Goal: Information Seeking & Learning: Understand process/instructions

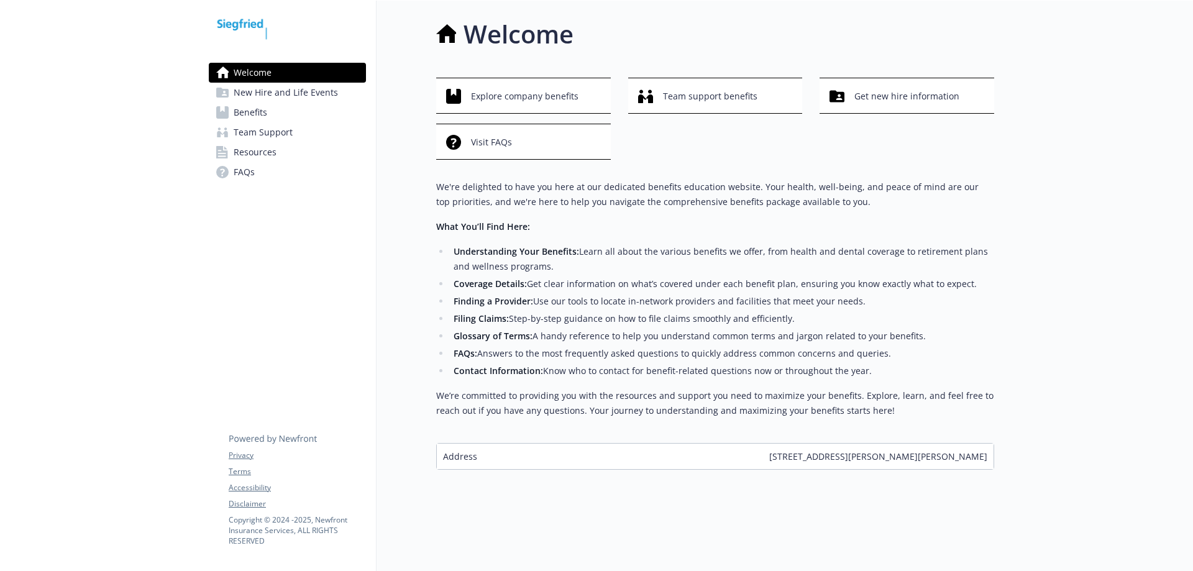
click at [271, 116] on link "Benefits" at bounding box center [287, 113] width 157 height 20
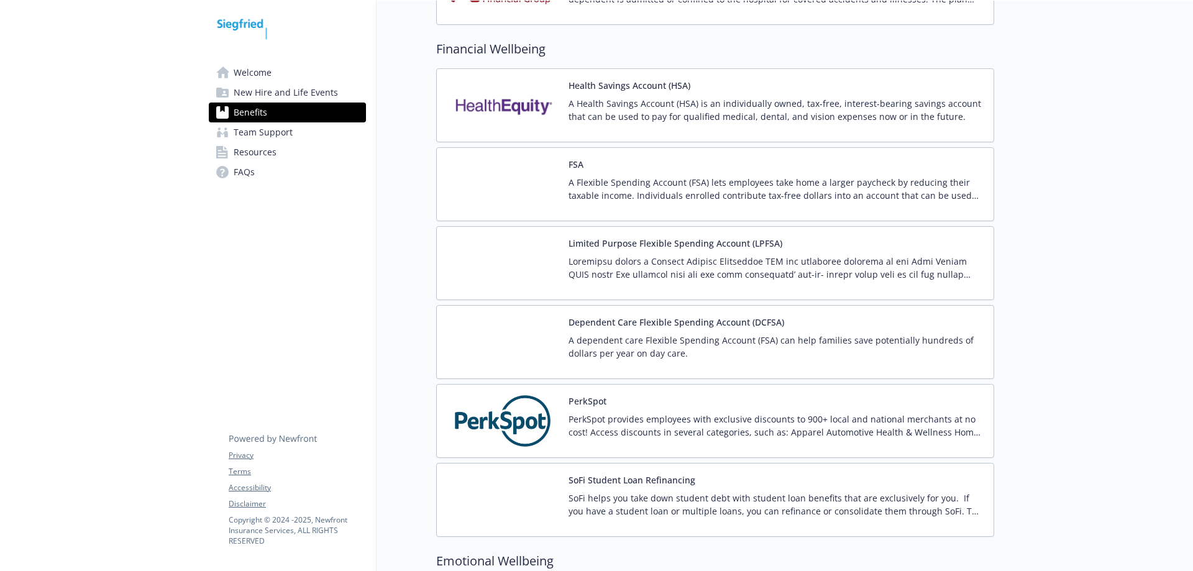
scroll to position [1739, 0]
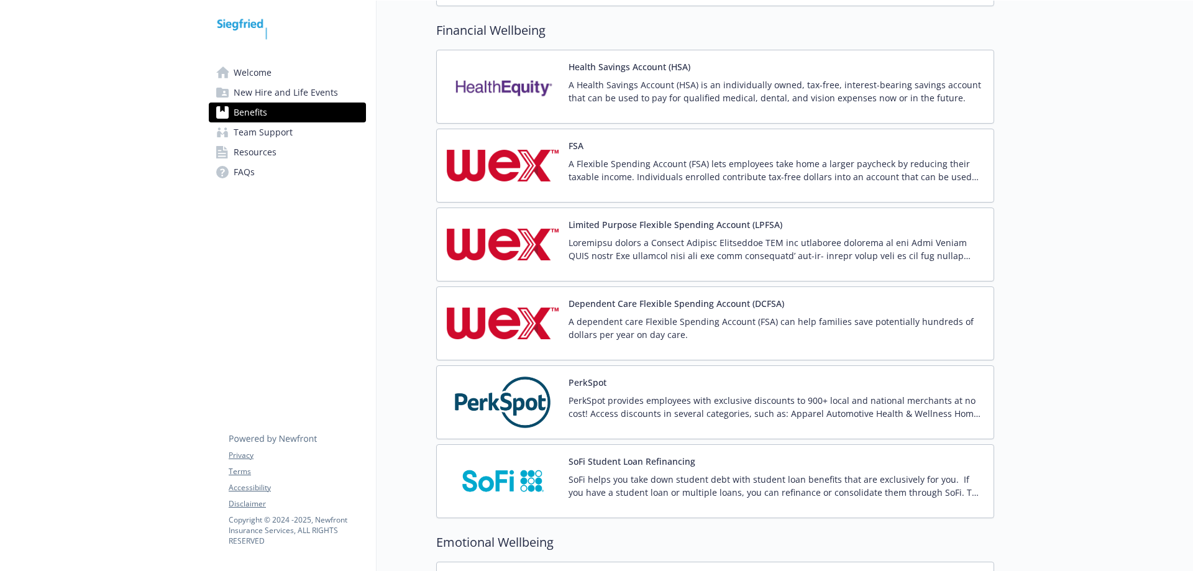
click at [517, 162] on img at bounding box center [503, 165] width 112 height 53
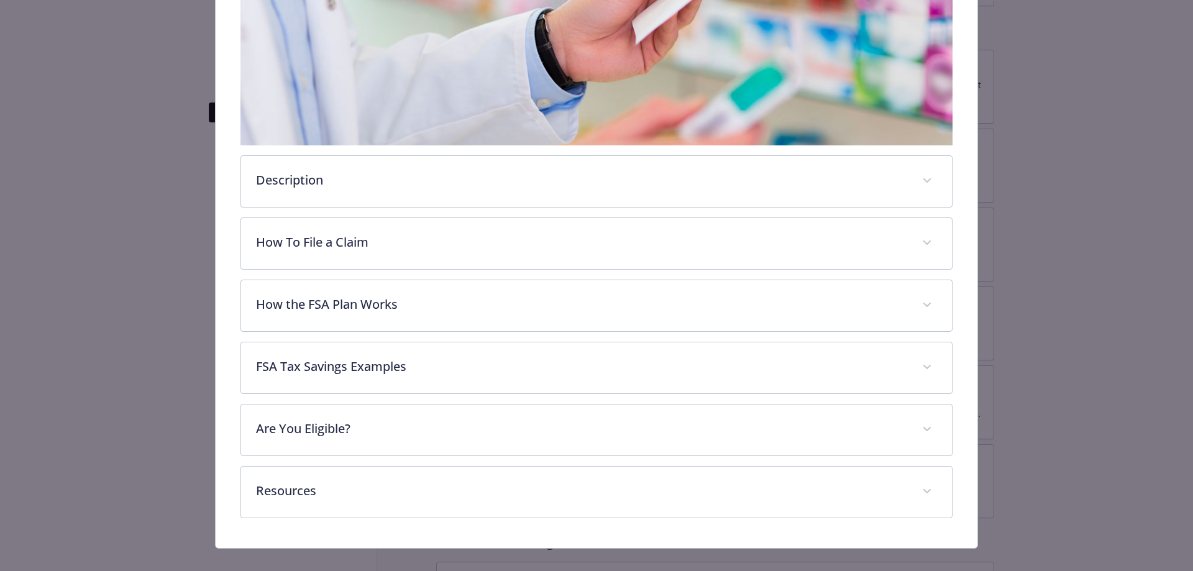
scroll to position [317, 0]
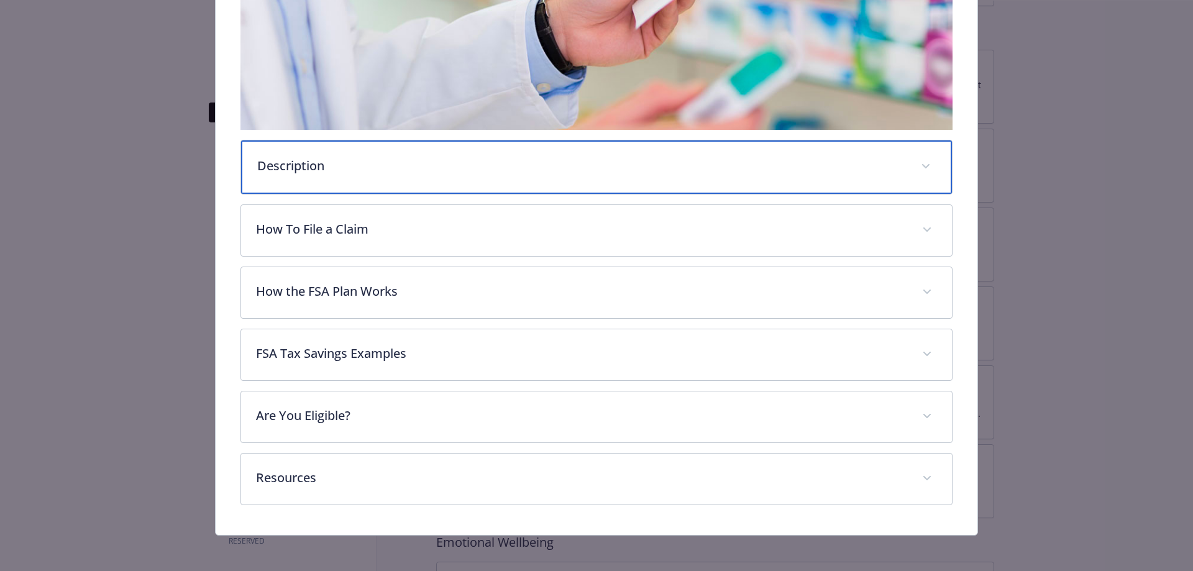
click at [526, 152] on div "Description" at bounding box center [596, 166] width 711 height 53
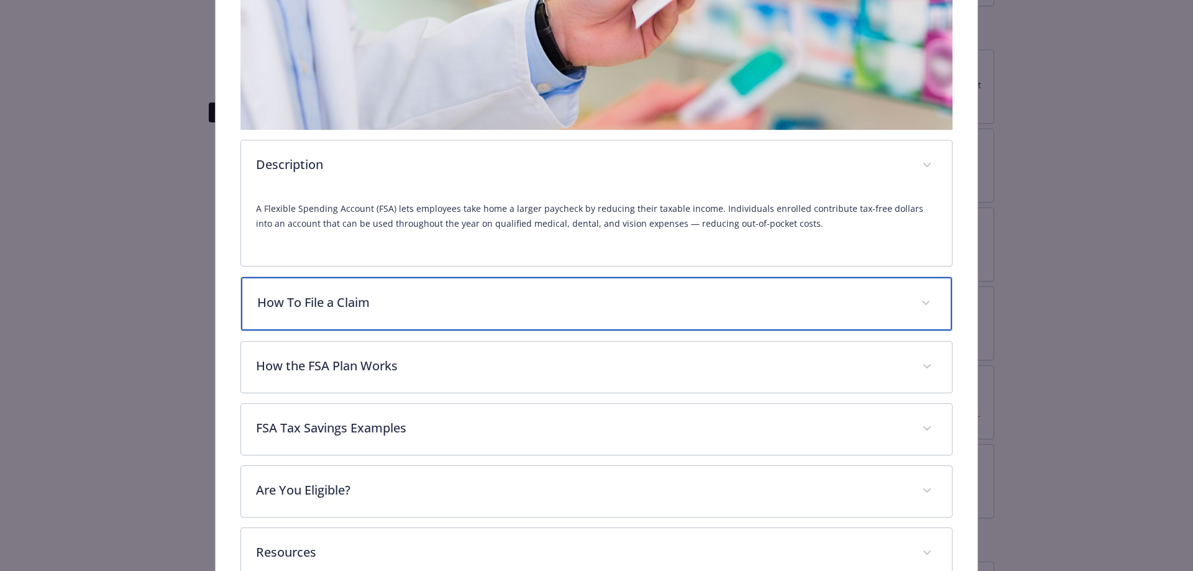
click at [599, 303] on p "How To File a Claim" at bounding box center [581, 302] width 649 height 19
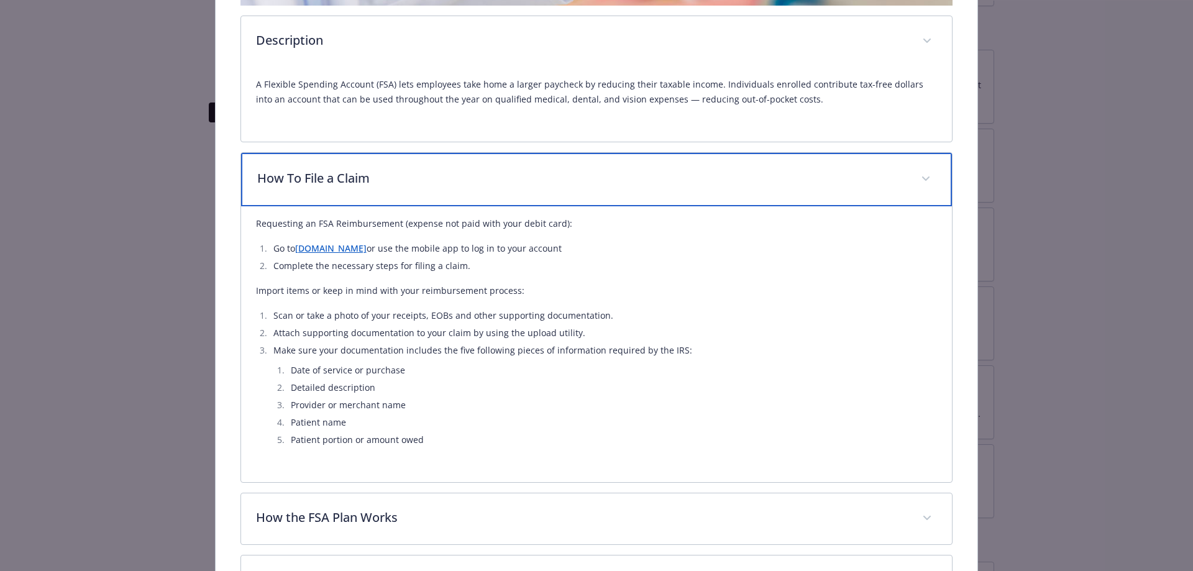
scroll to position [565, 0]
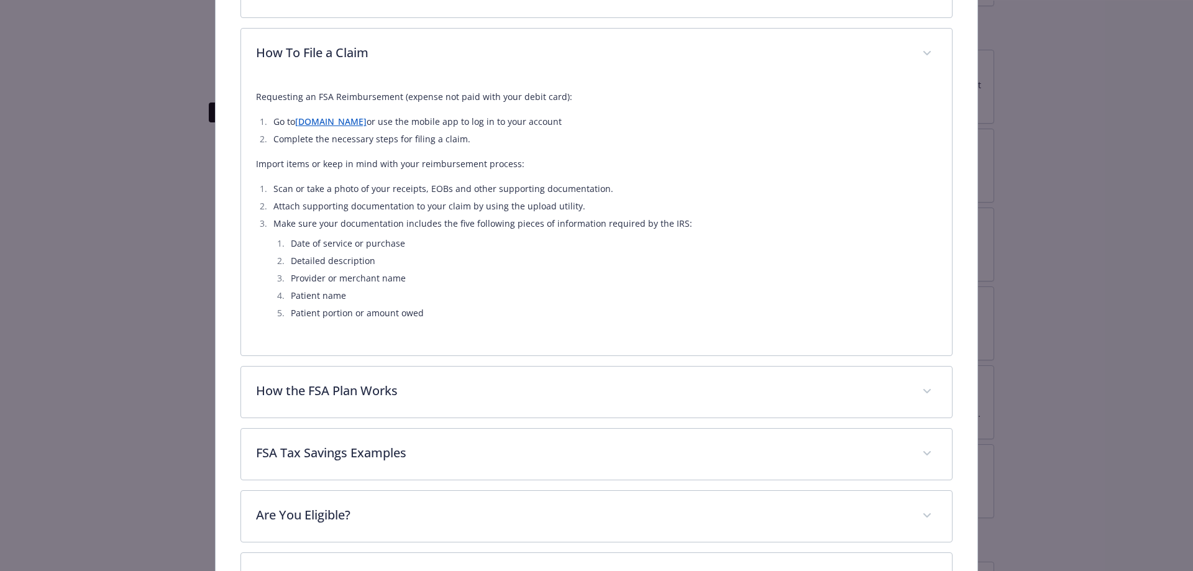
click at [331, 124] on link "[DOMAIN_NAME]" at bounding box center [330, 122] width 71 height 12
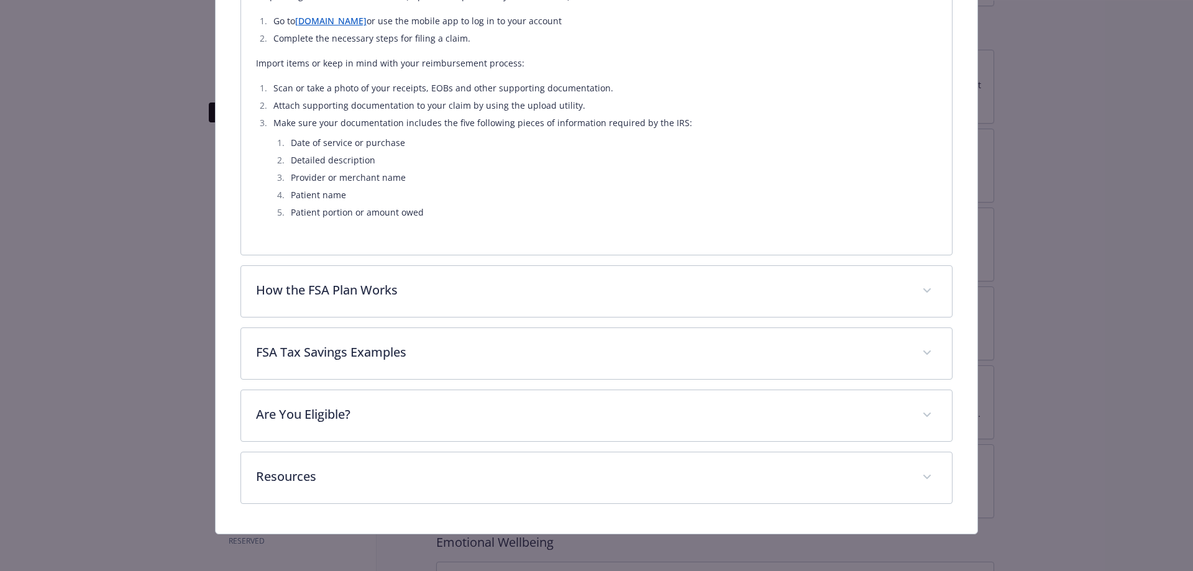
scroll to position [667, 0]
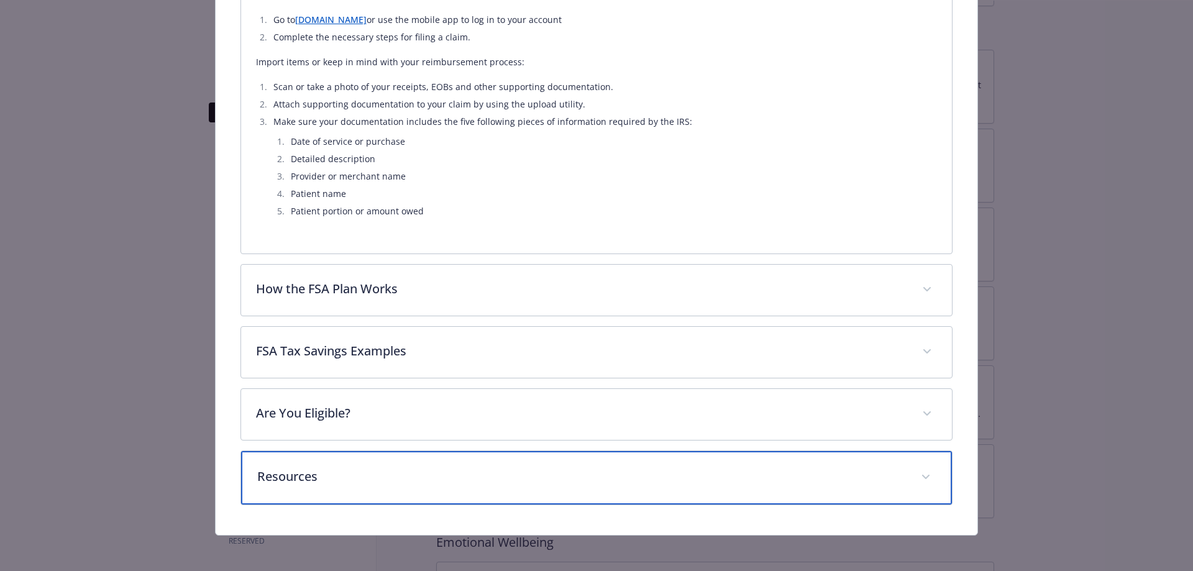
drag, startPoint x: 716, startPoint y: 471, endPoint x: 717, endPoint y: 458, distance: 13.1
click at [716, 471] on p "Resources" at bounding box center [581, 476] width 649 height 19
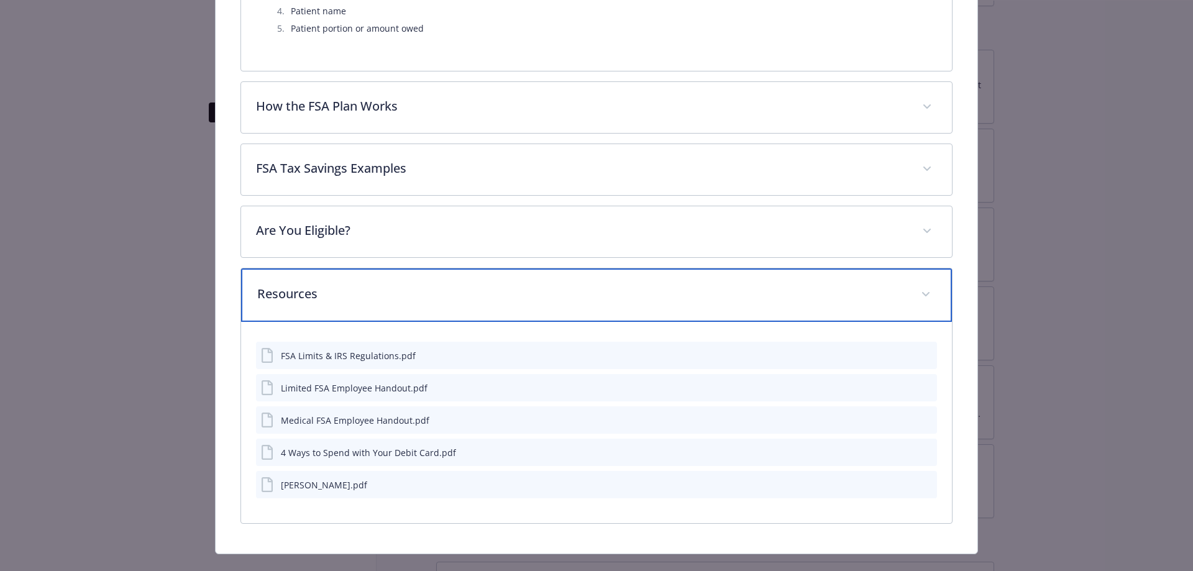
scroll to position [871, 0]
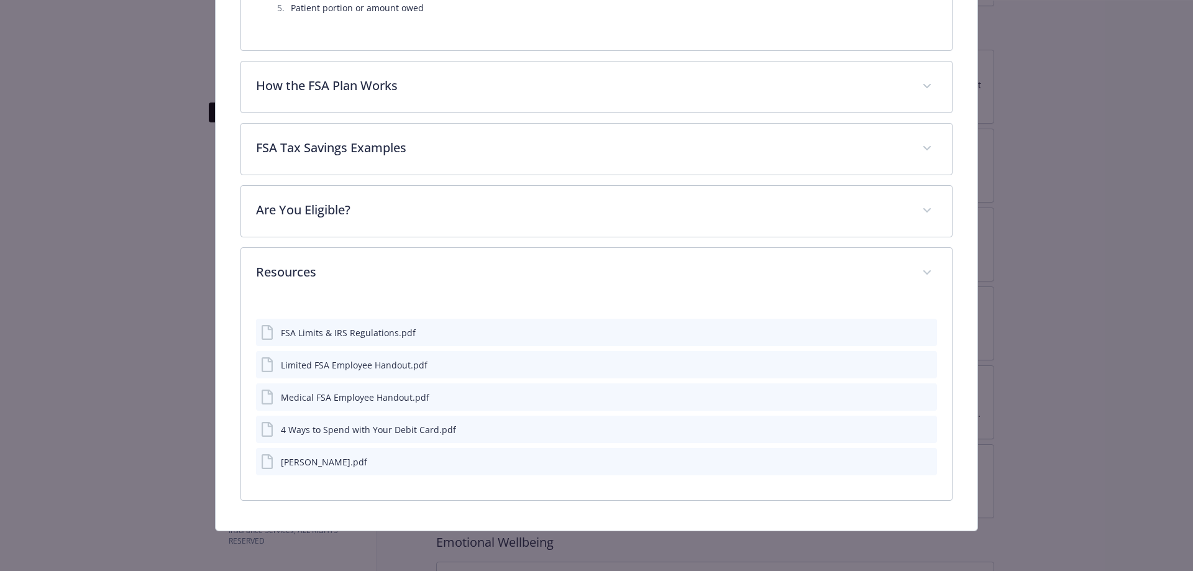
click at [922, 394] on icon "preview file" at bounding box center [924, 396] width 11 height 9
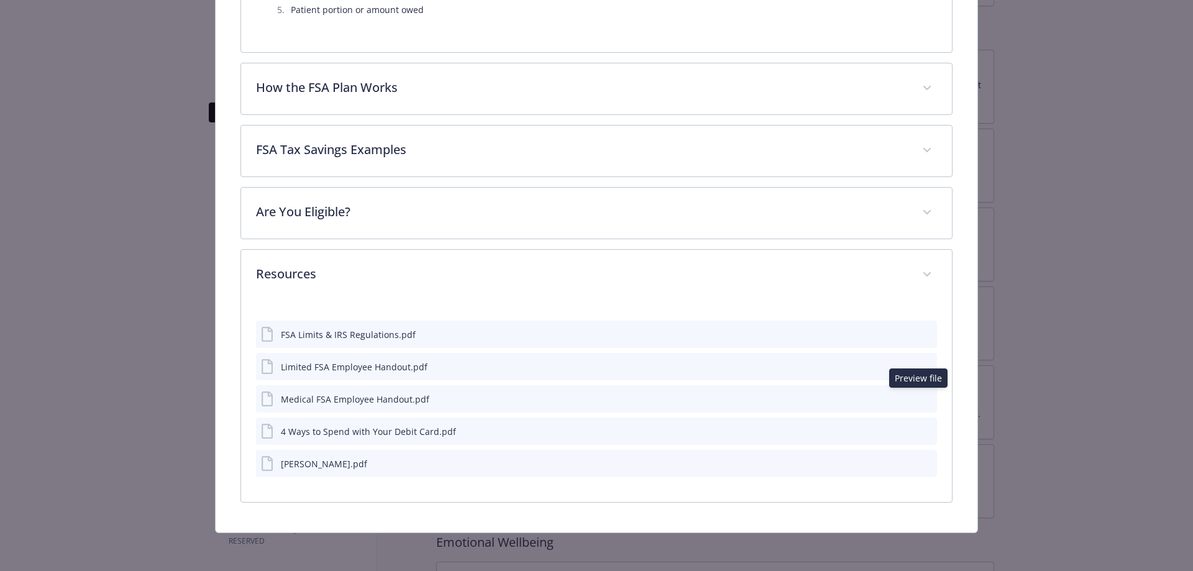
click at [919, 462] on icon "preview file" at bounding box center [924, 462] width 11 height 9
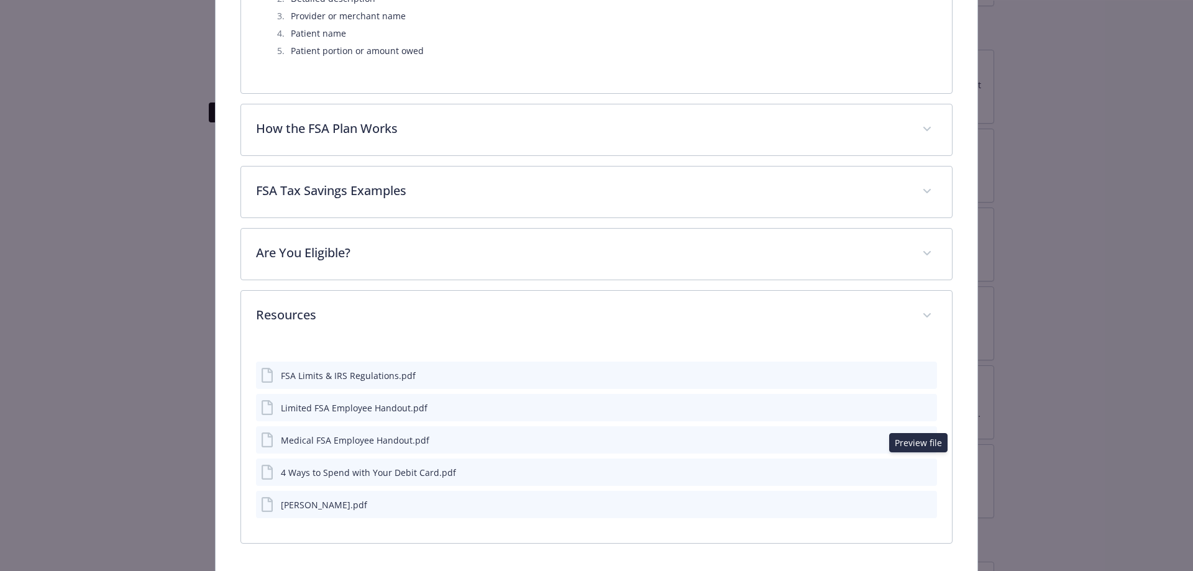
scroll to position [806, 0]
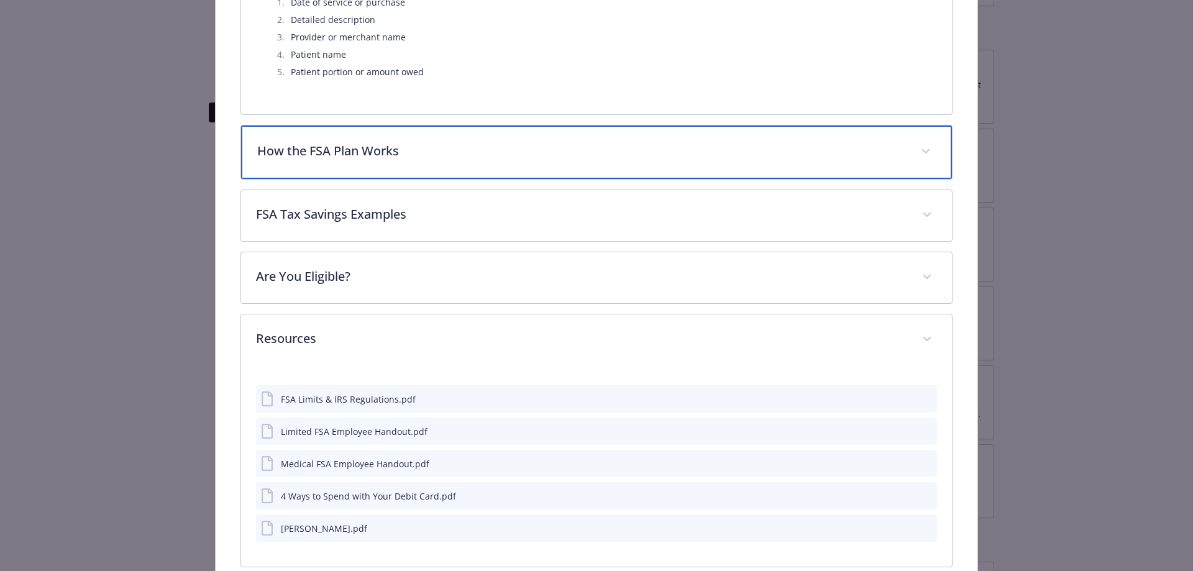
click at [918, 160] on div "How the FSA Plan Works" at bounding box center [596, 151] width 711 height 53
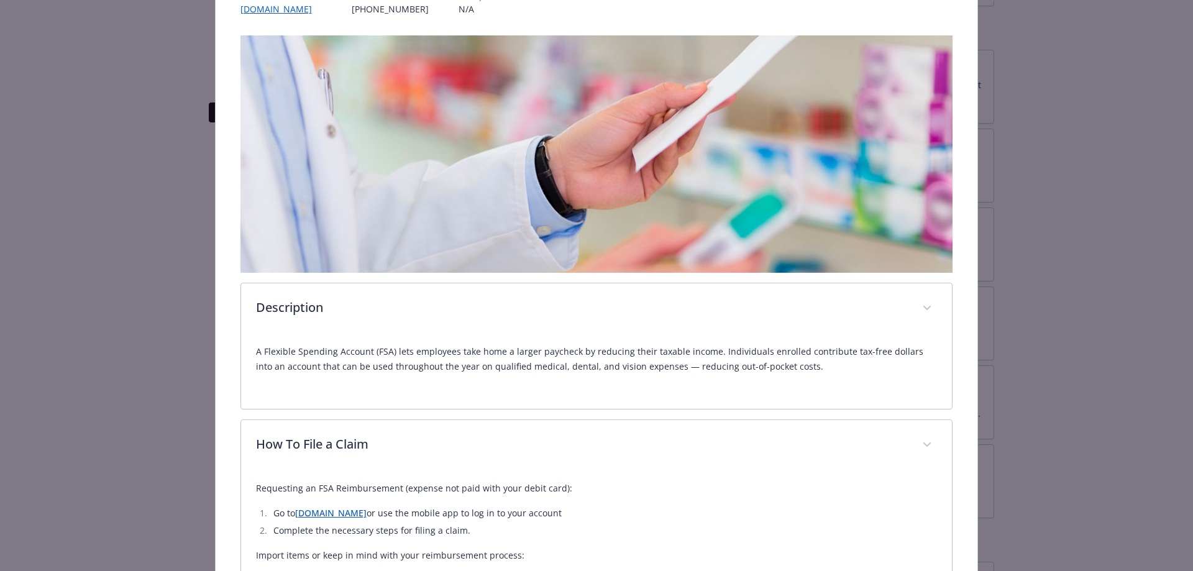
scroll to position [0, 0]
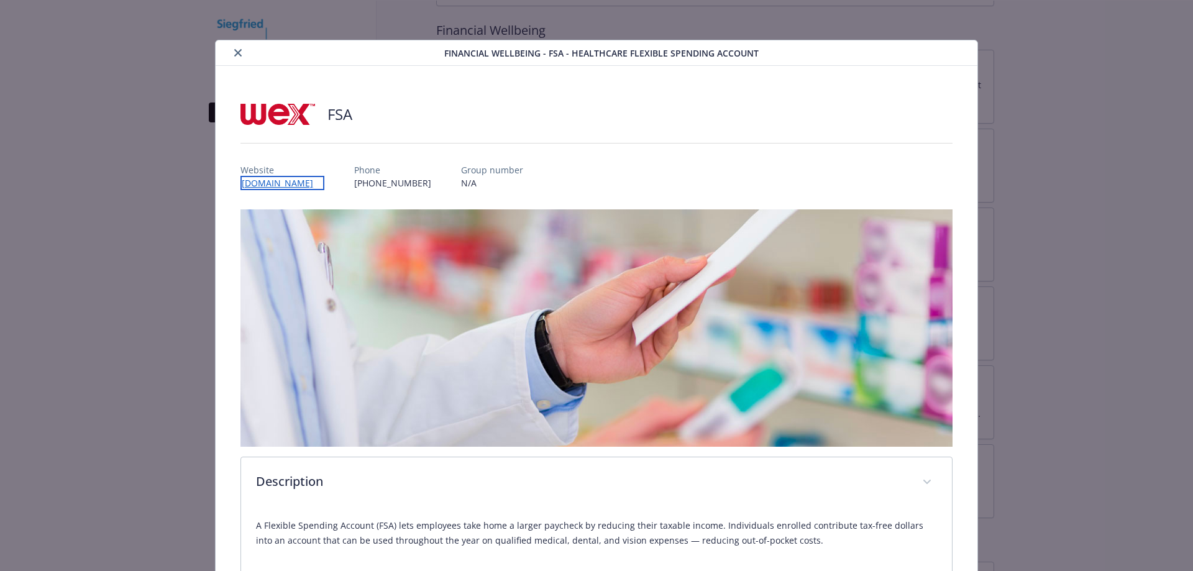
click at [293, 183] on link "[DOMAIN_NAME]" at bounding box center [282, 183] width 84 height 14
click at [240, 50] on button "close" at bounding box center [237, 52] width 15 height 15
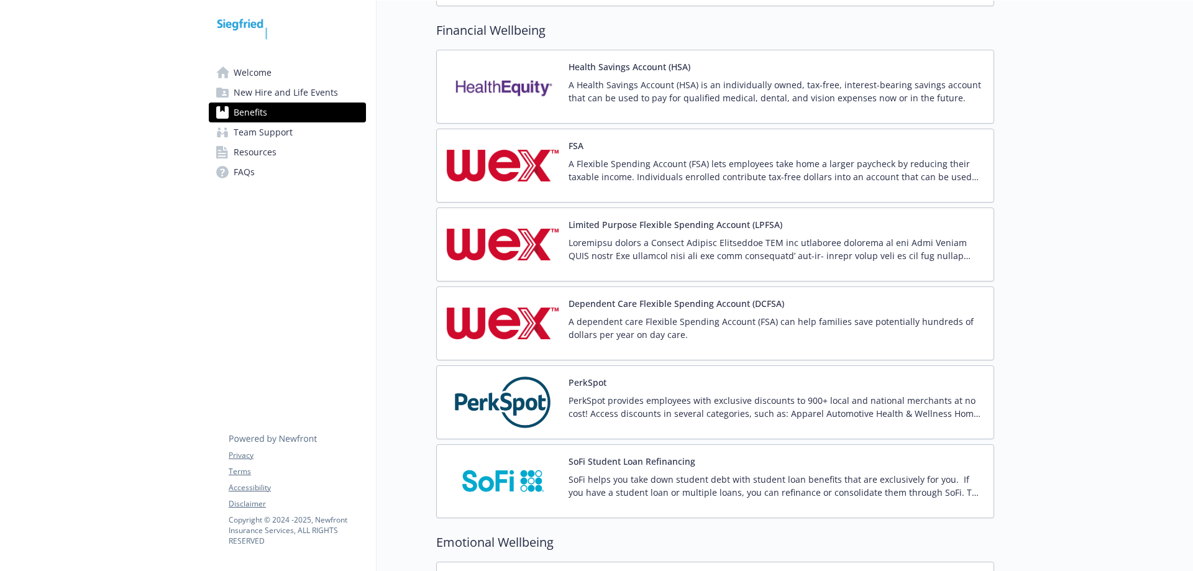
click at [303, 133] on link "Team Support" at bounding box center [287, 132] width 157 height 20
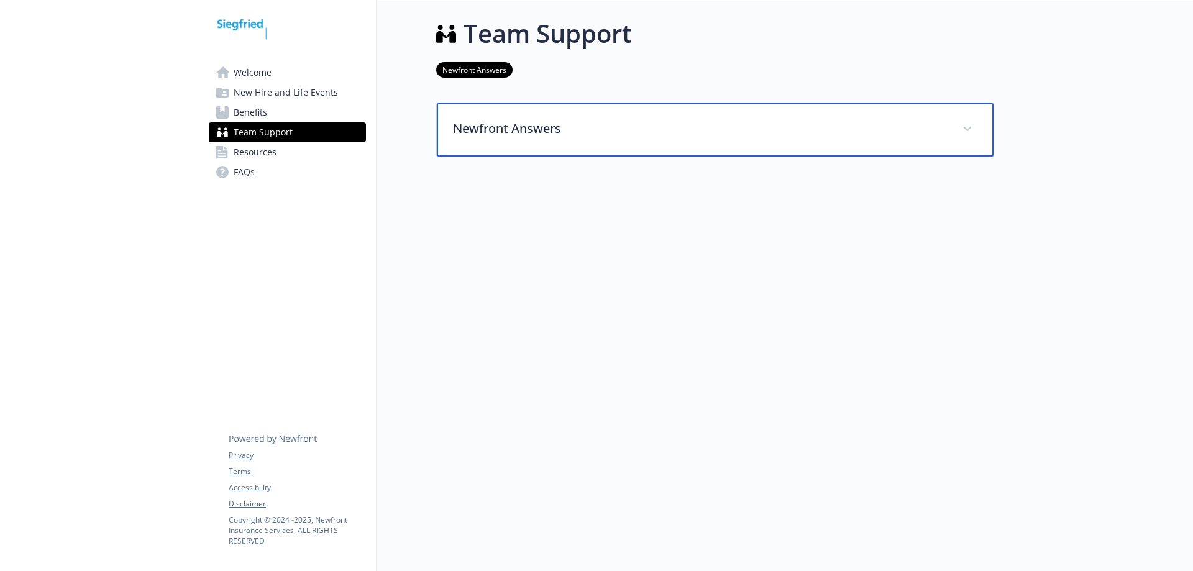
click at [972, 121] on span at bounding box center [967, 129] width 20 height 20
